Goal: Transaction & Acquisition: Purchase product/service

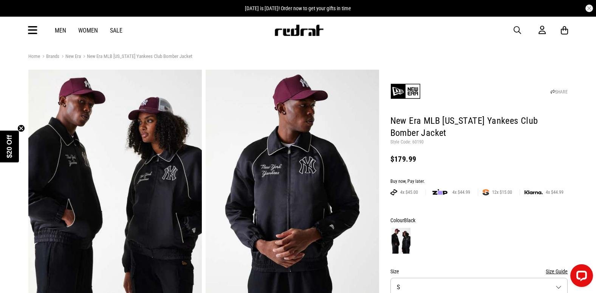
click at [514, 33] on span "button" at bounding box center [518, 30] width 8 height 9
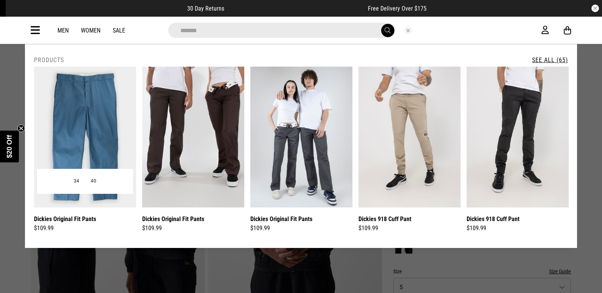
type input "*******"
click at [76, 107] on img at bounding box center [85, 137] width 102 height 141
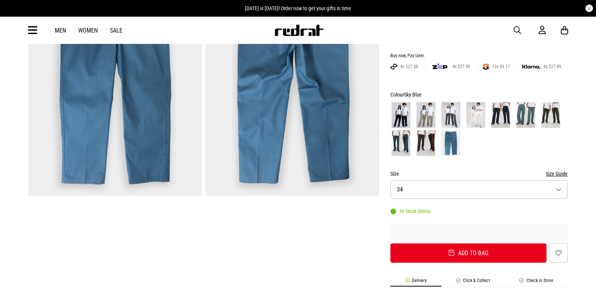
click at [563, 171] on button "Size Guide" at bounding box center [557, 173] width 22 height 9
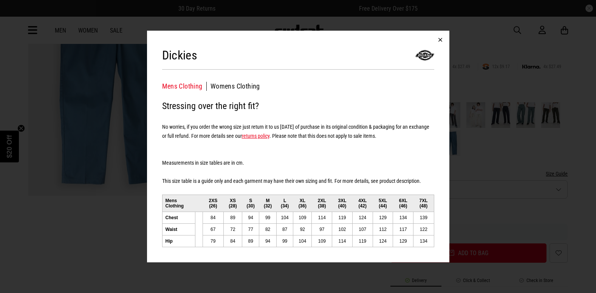
click at [446, 38] on button "button" at bounding box center [440, 40] width 18 height 18
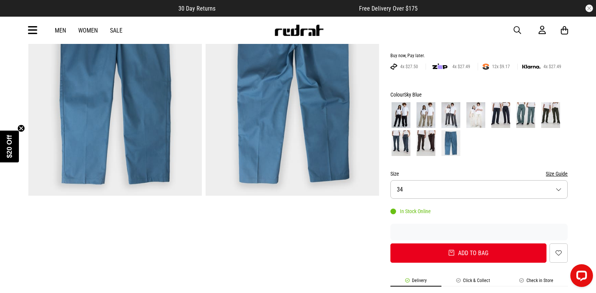
drag, startPoint x: 475, startPoint y: 112, endPoint x: 463, endPoint y: 187, distance: 76.2
click at [475, 112] on img at bounding box center [475, 115] width 19 height 26
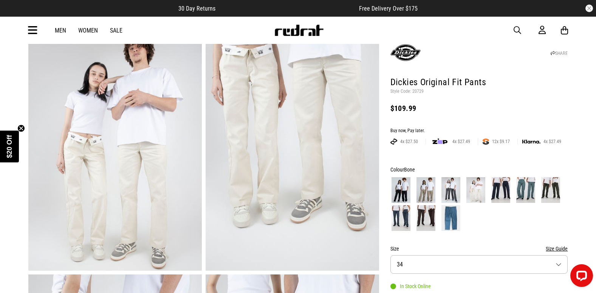
scroll to position [38, 0]
